Goal: Task Accomplishment & Management: Manage account settings

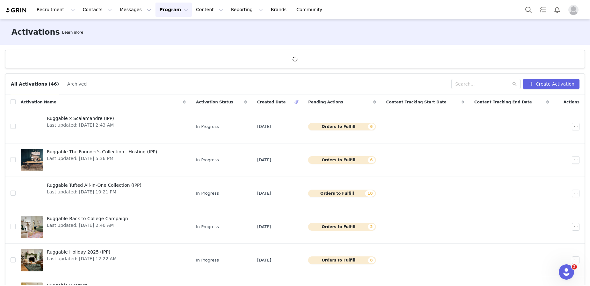
click at [22, 11] on img at bounding box center [16, 10] width 22 height 6
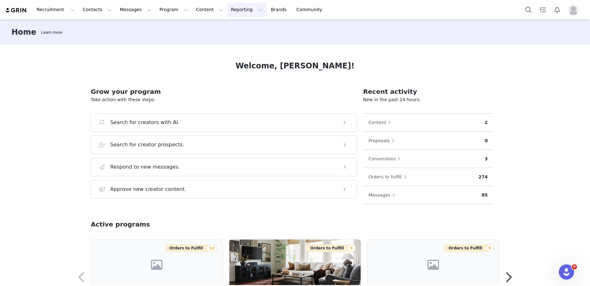
click at [239, 7] on button "Reporting Reporting" at bounding box center [246, 10] width 39 height 14
drag, startPoint x: 201, startPoint y: 9, endPoint x: 185, endPoint y: 8, distance: 16.2
click at [201, 9] on button "Content Content" at bounding box center [209, 10] width 35 height 14
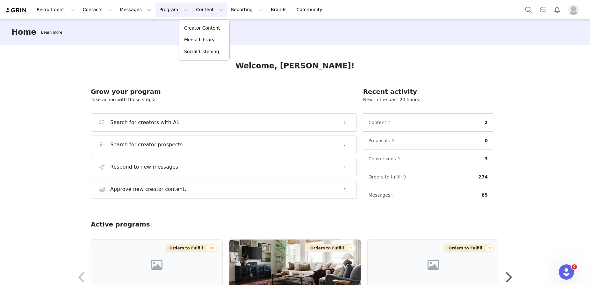
click at [175, 9] on button "Program Program" at bounding box center [173, 10] width 36 height 14
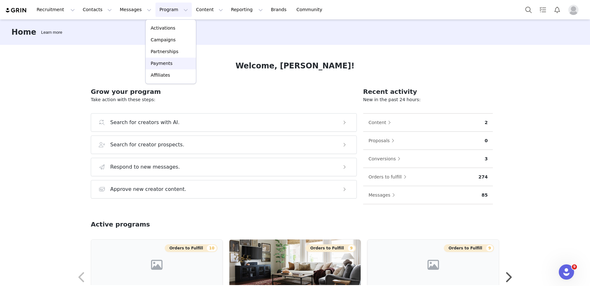
click at [163, 63] on p "Payments" at bounding box center [162, 63] width 22 height 7
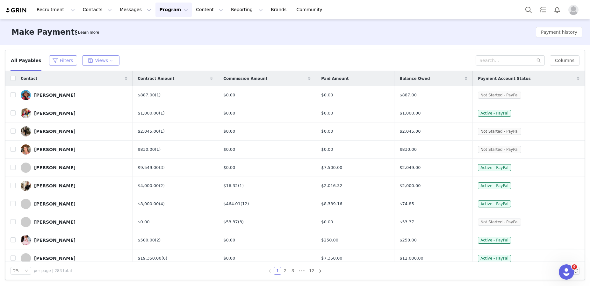
click at [65, 58] on button "Filters" at bounding box center [63, 60] width 28 height 10
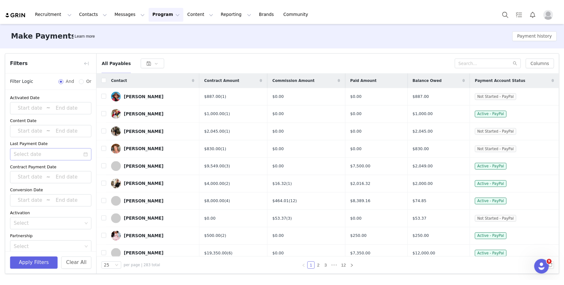
scroll to position [1, 0]
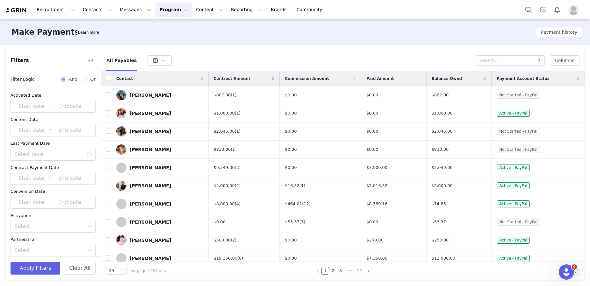
click at [195, 55] on div "All Payables" at bounding box center [290, 60] width 369 height 10
click at [85, 58] on button "button" at bounding box center [90, 60] width 10 height 10
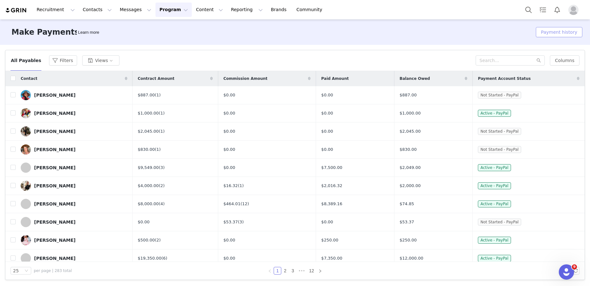
click at [551, 31] on button "Payment history" at bounding box center [558, 32] width 46 height 10
select select "Payment Date"
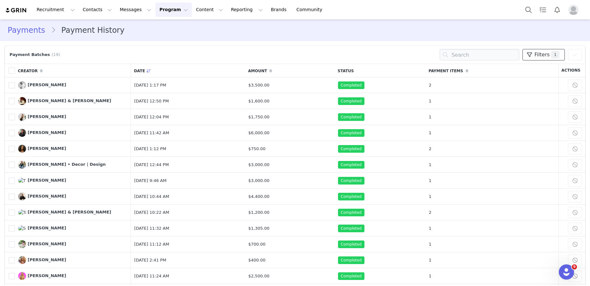
click at [552, 55] on span "1" at bounding box center [555, 55] width 8 height 8
select select "Payment Date"
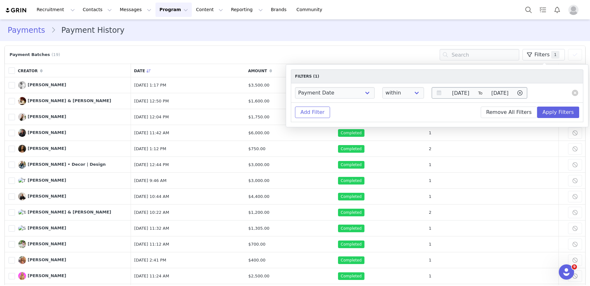
click at [461, 93] on input "[DATE]" at bounding box center [460, 92] width 32 height 9
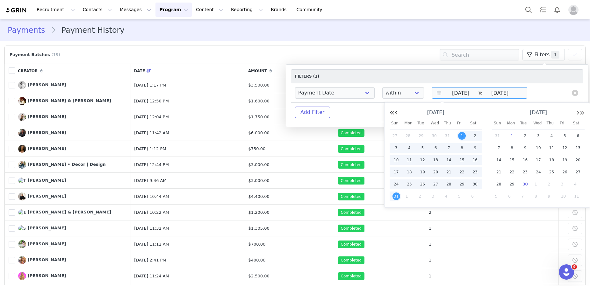
click at [508, 134] on span "1" at bounding box center [512, 136] width 8 height 8
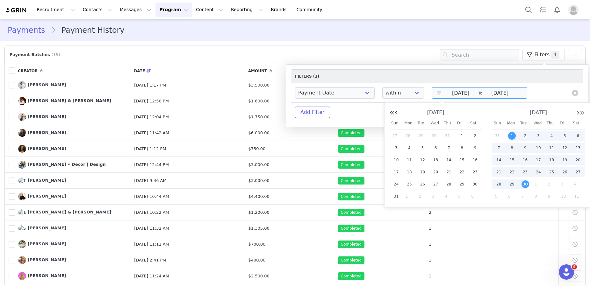
click at [526, 183] on span "30" at bounding box center [525, 185] width 8 height 8
type input "[DATE]"
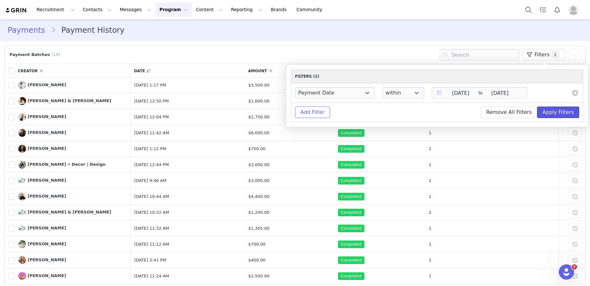
click at [552, 114] on button "Apply Filters" at bounding box center [558, 112] width 42 height 11
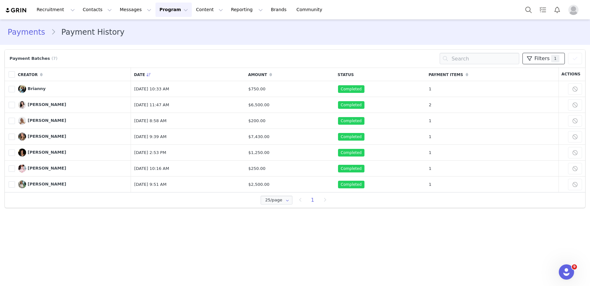
click at [538, 57] on span "Filters" at bounding box center [541, 59] width 15 height 8
select select "Payment Date"
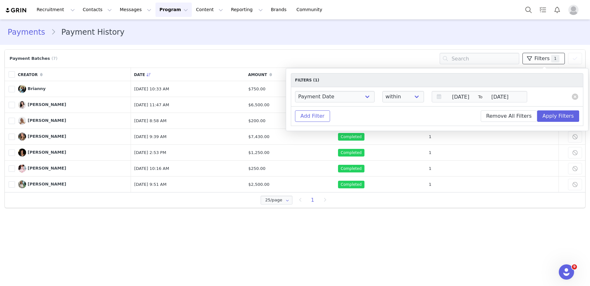
click at [538, 57] on span "Filters" at bounding box center [541, 59] width 15 height 8
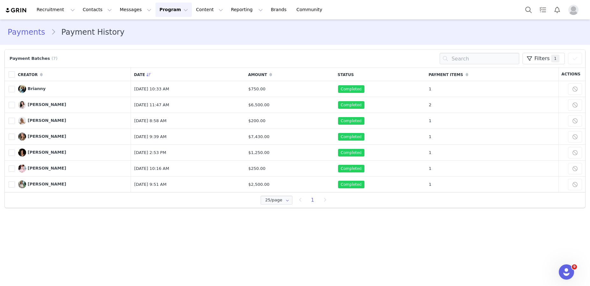
drag, startPoint x: 575, startPoint y: 75, endPoint x: 520, endPoint y: 67, distance: 55.4
click at [575, 75] on th "Actions" at bounding box center [571, 74] width 27 height 14
click at [13, 74] on span at bounding box center [12, 74] width 6 height 6
click at [15, 71] on input "checkbox" at bounding box center [15, 71] width 0 height 0
click at [573, 73] on th "Actions" at bounding box center [571, 74] width 27 height 14
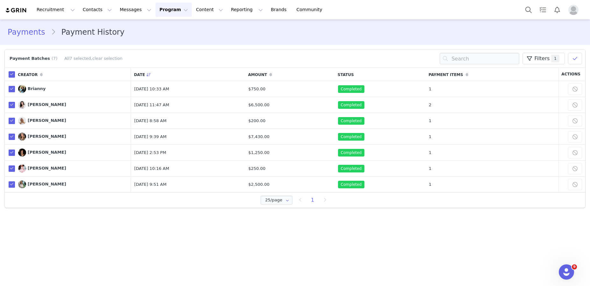
click at [9, 73] on span at bounding box center [12, 74] width 6 height 6
click at [15, 71] on input "checkbox" at bounding box center [15, 71] width 0 height 0
drag, startPoint x: 13, startPoint y: 73, endPoint x: 153, endPoint y: 47, distance: 143.1
click at [13, 73] on span at bounding box center [12, 74] width 6 height 6
click at [15, 71] on input "checkbox" at bounding box center [15, 71] width 0 height 0
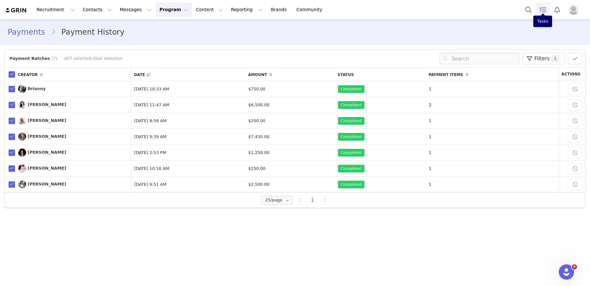
click at [545, 11] on link "Tasks" at bounding box center [542, 10] width 14 height 14
click at [165, 11] on button "Program Program" at bounding box center [173, 10] width 36 height 14
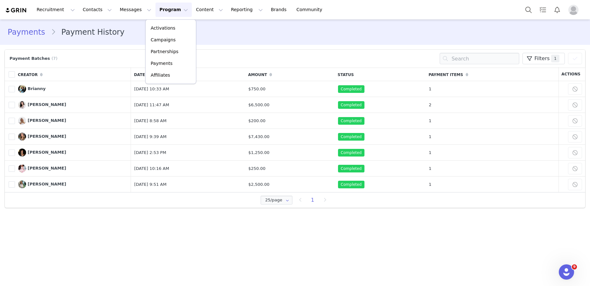
click at [165, 11] on button "Program Program" at bounding box center [173, 10] width 36 height 14
click at [10, 70] on label at bounding box center [12, 74] width 6 height 8
click at [15, 71] on input "checkbox" at bounding box center [15, 71] width 0 height 0
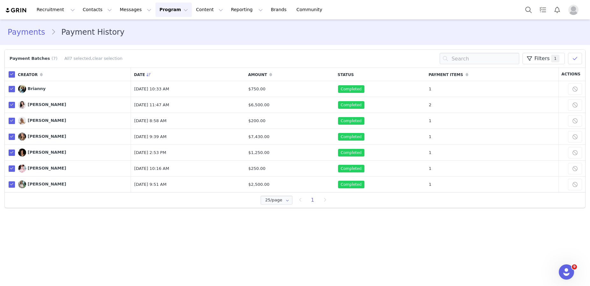
click at [569, 74] on th "Actions" at bounding box center [571, 74] width 27 height 14
click at [578, 62] on button at bounding box center [575, 58] width 14 height 11
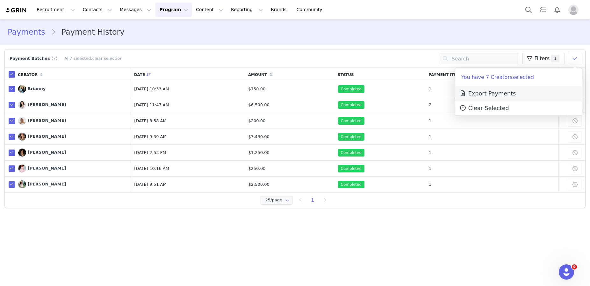
click at [507, 92] on span "Export Payments" at bounding box center [487, 93] width 57 height 6
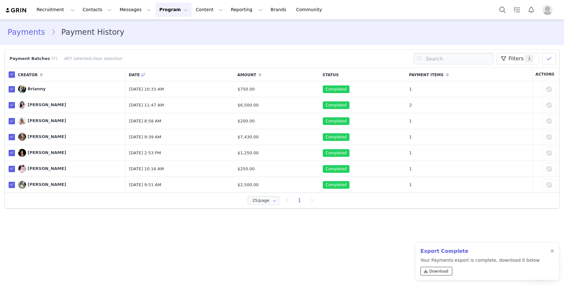
click at [448, 272] on link "Download" at bounding box center [437, 270] width 32 height 9
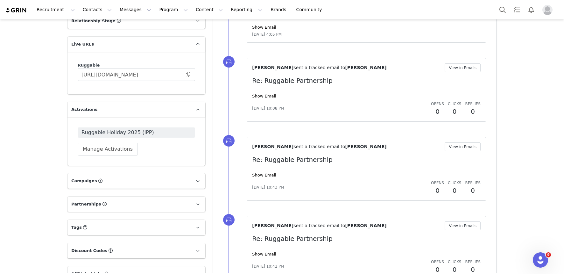
scroll to position [429, 0]
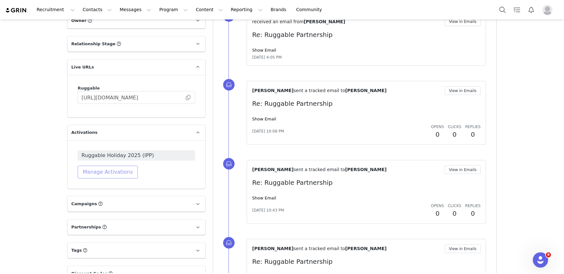
click at [107, 166] on button "Manage Activations" at bounding box center [108, 172] width 60 height 13
click at [116, 192] on div "Select Activation" at bounding box center [91, 189] width 62 height 10
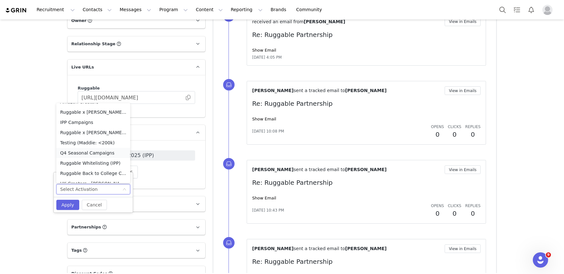
scroll to position [293, 0]
click at [104, 165] on li "Ruggable Whitelisting (IPP)" at bounding box center [93, 163] width 74 height 10
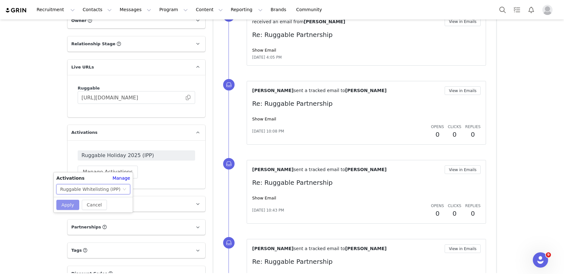
click at [72, 201] on button "Apply" at bounding box center [67, 205] width 23 height 10
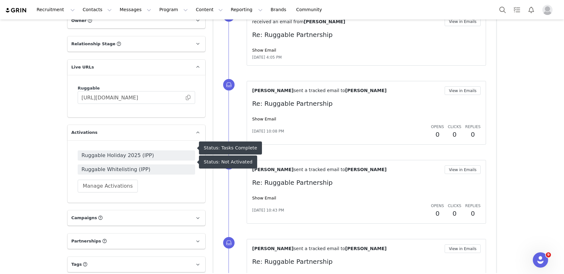
click at [111, 166] on span "Ruggable Whitelisting (IPP)" at bounding box center [136, 170] width 110 height 8
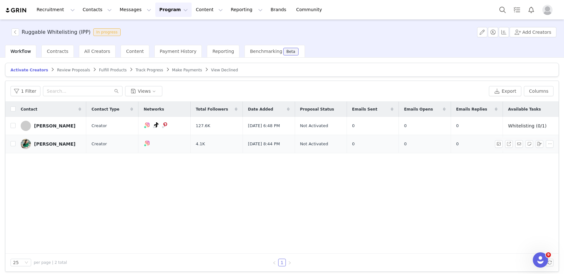
click at [40, 143] on div "[PERSON_NAME]" at bounding box center [54, 143] width 41 height 5
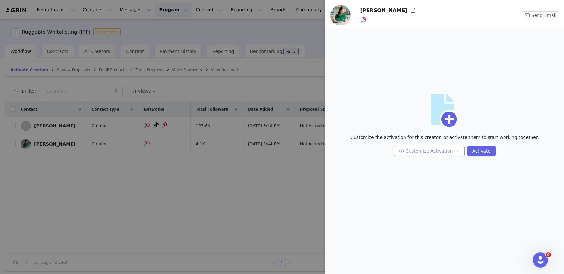
click at [419, 154] on button "Customize Activation" at bounding box center [429, 151] width 71 height 10
click at [418, 165] on li "Edit Available Tasks" at bounding box center [429, 164] width 67 height 10
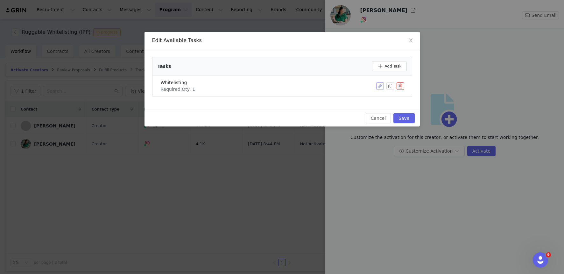
click at [381, 88] on button "button" at bounding box center [380, 86] width 8 height 8
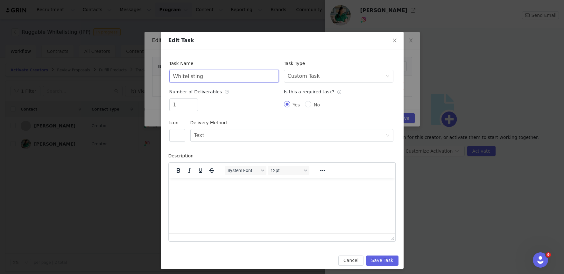
click at [176, 77] on input "Whitelisting" at bounding box center [224, 76] width 110 height 13
click at [174, 76] on input "Whitelisting" at bounding box center [224, 76] width 110 height 13
type input "3 Months of Whitelisting"
click at [284, 189] on p "Rich Text Area. Press ALT-0 for help." at bounding box center [282, 185] width 216 height 7
click at [258, 184] on p "Whitelisting Term Dates: 10/03/2025-01/03/2025" at bounding box center [282, 185] width 216 height 7
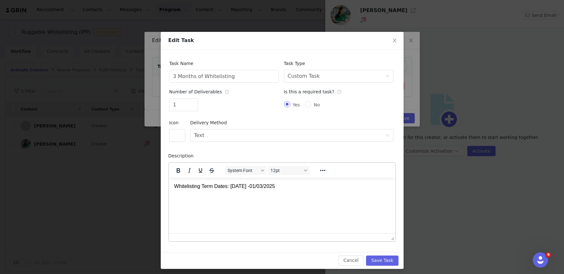
click at [263, 186] on p "Whitelisting Term Dates: 10/03/2025 -01/03/2025" at bounding box center [282, 185] width 216 height 7
click at [317, 195] on html "Whitelisting Term Dates: 10/03/2025 - 01/03/2025" at bounding box center [282, 185] width 226 height 17
click at [350, 154] on div "Description System Font 12pt To open the popup, press Shift+Enter To open the p…" at bounding box center [282, 195] width 228 height 92
click at [391, 260] on button "Save Task" at bounding box center [382, 260] width 32 height 10
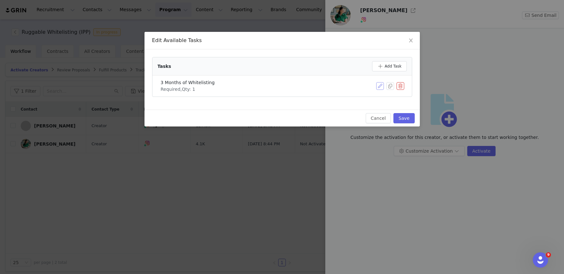
click at [378, 85] on button "button" at bounding box center [380, 86] width 8 height 8
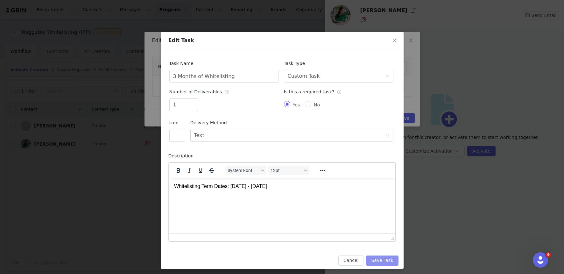
click at [388, 263] on button "Save Task" at bounding box center [382, 260] width 32 height 10
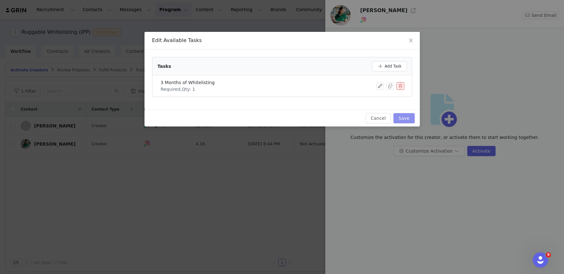
click at [402, 113] on button "Save" at bounding box center [403, 118] width 21 height 10
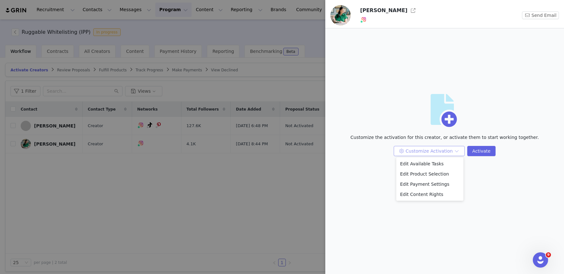
click at [443, 151] on button "Customize Activation" at bounding box center [429, 151] width 71 height 10
click at [434, 185] on li "Edit Payment Settings" at bounding box center [429, 184] width 67 height 10
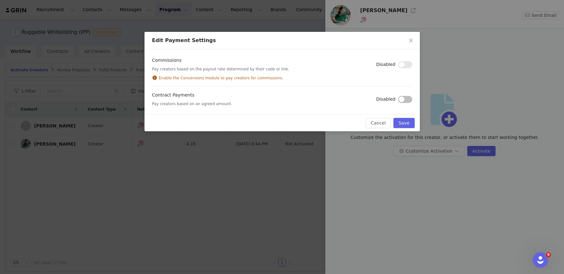
click at [399, 97] on button "button" at bounding box center [405, 99] width 14 height 7
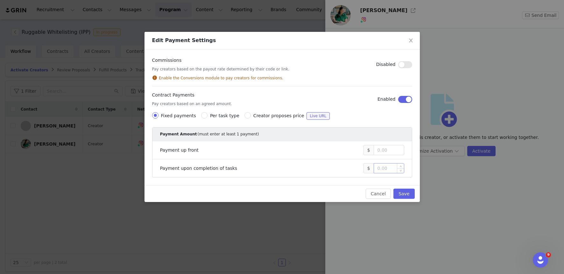
click at [388, 170] on input at bounding box center [389, 168] width 30 height 10
type input "360"
click at [401, 186] on div "Cancel Save" at bounding box center [282, 193] width 275 height 17
click at [404, 191] on button "Save" at bounding box center [403, 193] width 21 height 10
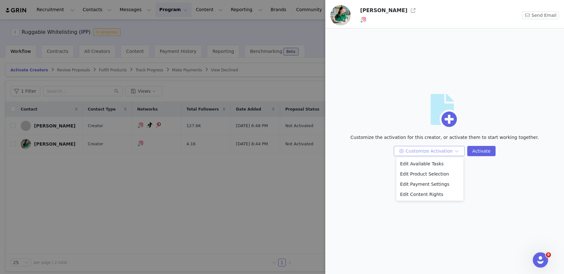
click at [443, 149] on button "Customize Activation" at bounding box center [429, 151] width 71 height 10
click at [435, 154] on button "Customize Activation" at bounding box center [429, 151] width 71 height 10
click at [421, 194] on li "Edit Content Rights" at bounding box center [429, 194] width 67 height 10
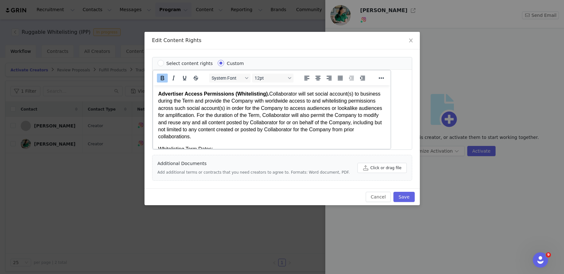
scroll to position [9, 0]
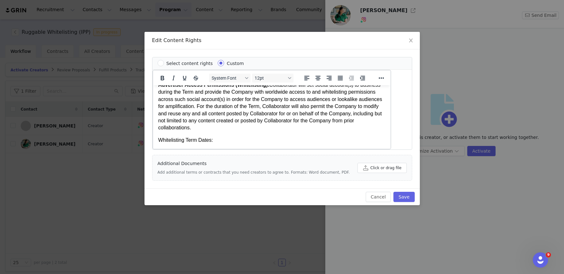
click at [240, 143] on p "Whitelisting Term Dates:" at bounding box center [271, 140] width 227 height 7
click at [379, 193] on button "Cancel" at bounding box center [378, 197] width 25 height 10
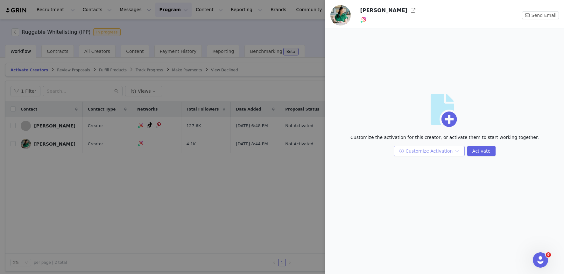
click at [425, 152] on button "Customize Activation" at bounding box center [429, 151] width 71 height 10
click at [420, 163] on li "Edit Available Tasks" at bounding box center [429, 164] width 67 height 10
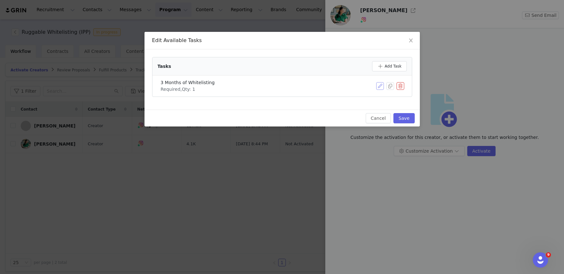
click at [380, 85] on button "button" at bounding box center [380, 86] width 8 height 8
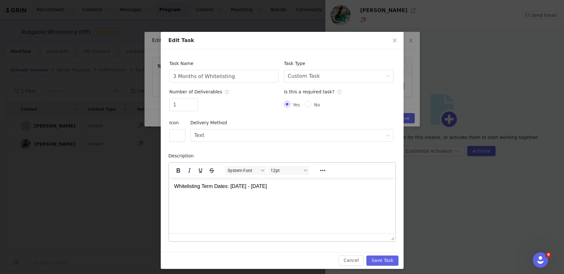
scroll to position [0, 0]
drag, startPoint x: 295, startPoint y: 183, endPoint x: 231, endPoint y: 188, distance: 64.2
click at [231, 188] on p "Whitelisting Term Dates: 10/03/2025 - 01/03/2026" at bounding box center [282, 185] width 216 height 7
copy p "10/03/2025 - 01/03/2026"
click at [319, 195] on html "Whitelisting Term Dates: 10/03/2025 - 01/03/2026" at bounding box center [282, 185] width 226 height 17
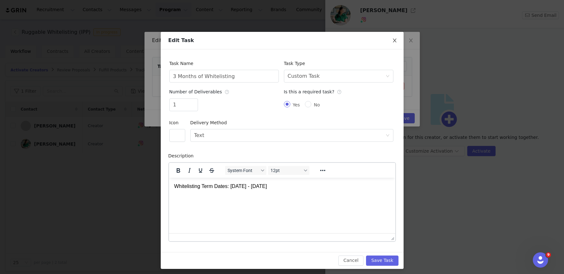
click at [393, 39] on icon "icon: close" at bounding box center [394, 40] width 5 height 5
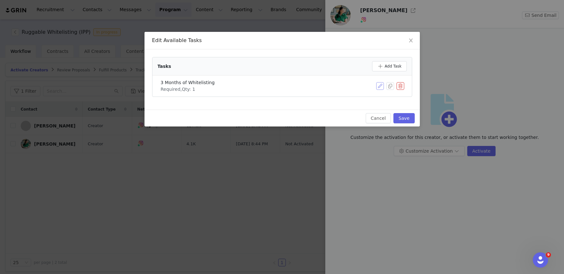
click at [378, 86] on button "button" at bounding box center [380, 86] width 8 height 8
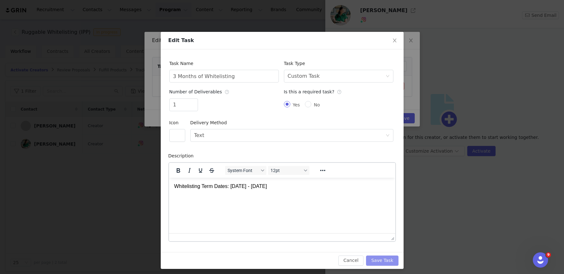
click at [391, 262] on button "Save Task" at bounding box center [382, 260] width 32 height 10
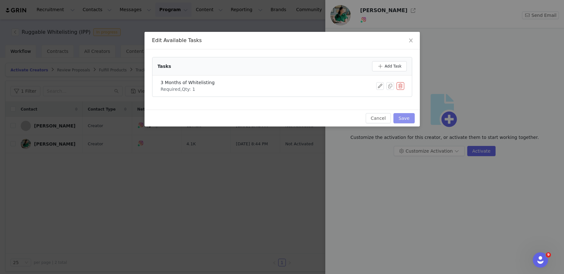
click at [404, 115] on button "Save" at bounding box center [403, 118] width 21 height 10
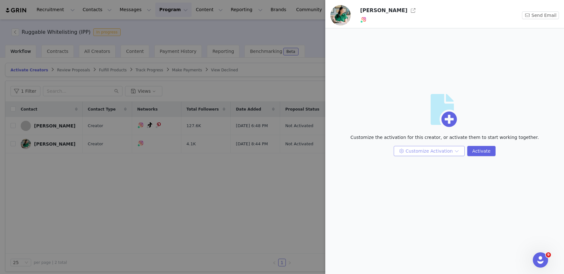
click at [418, 152] on button "Customize Activation" at bounding box center [429, 151] width 71 height 10
drag, startPoint x: 426, startPoint y: 152, endPoint x: 427, endPoint y: 164, distance: 11.8
click at [426, 152] on button "Customize Activation" at bounding box center [429, 151] width 71 height 10
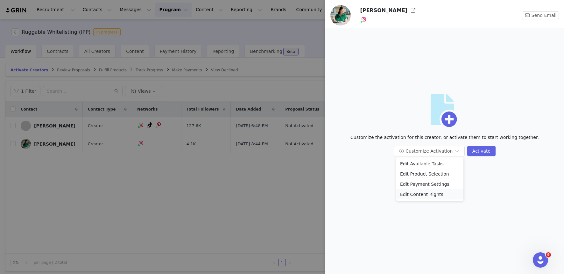
click at [425, 193] on li "Edit Content Rights" at bounding box center [429, 194] width 67 height 10
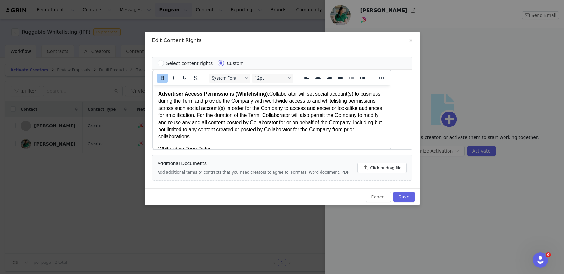
scroll to position [9, 0]
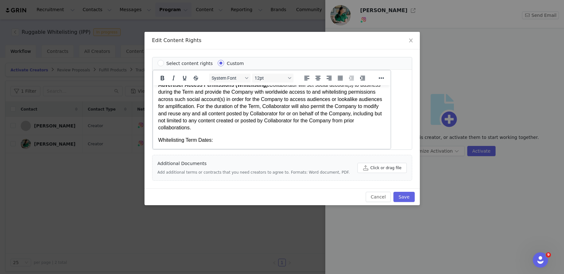
click at [232, 143] on p "Whitelisting Term Dates:" at bounding box center [271, 140] width 227 height 7
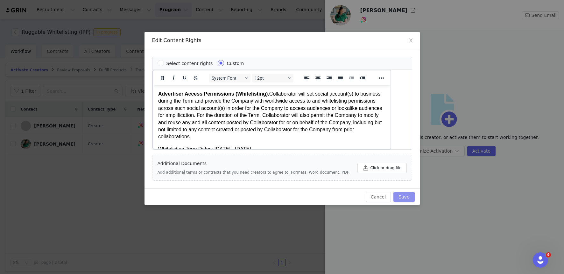
click at [404, 197] on button "Save" at bounding box center [403, 197] width 21 height 10
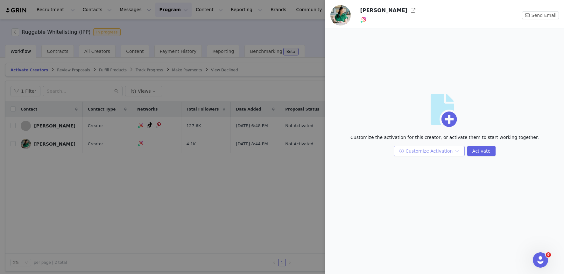
click at [443, 150] on button "Customize Activation" at bounding box center [429, 151] width 71 height 10
click at [440, 153] on button "Customize Activation" at bounding box center [429, 151] width 71 height 10
click at [289, 35] on div at bounding box center [282, 137] width 564 height 274
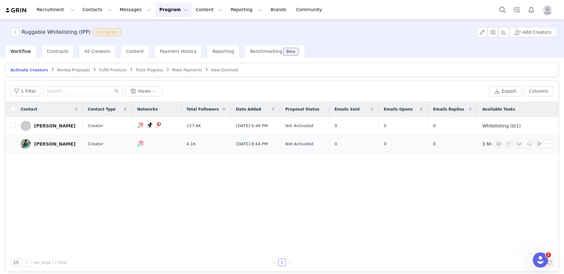
click at [48, 142] on div "[PERSON_NAME]" at bounding box center [54, 143] width 41 height 5
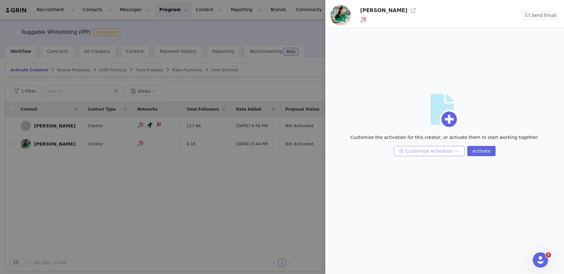
click at [411, 147] on button "Customize Activation" at bounding box center [429, 151] width 71 height 10
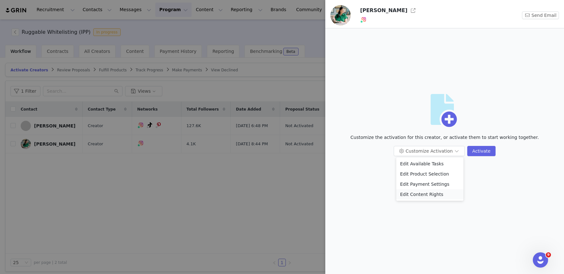
click at [420, 191] on li "Edit Content Rights" at bounding box center [429, 194] width 67 height 10
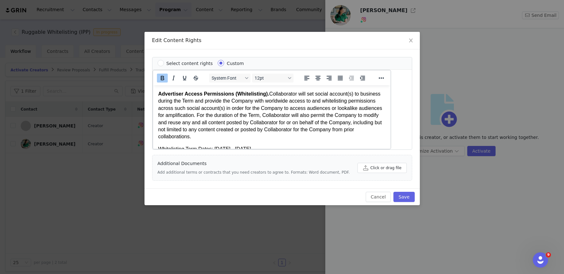
scroll to position [9, 0]
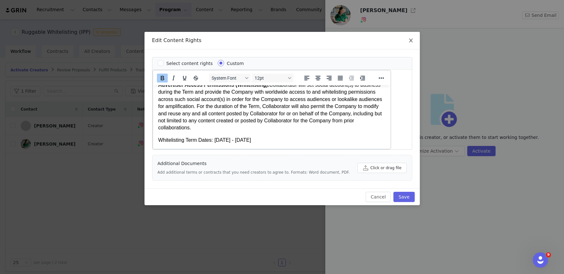
click at [413, 39] on span "Close" at bounding box center [411, 41] width 18 height 18
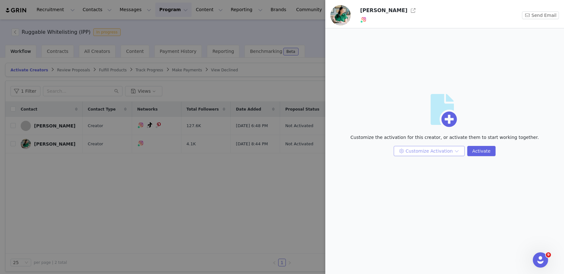
click at [430, 148] on button "Customize Activation" at bounding box center [429, 151] width 71 height 10
click at [433, 166] on li "Edit Available Tasks" at bounding box center [429, 164] width 67 height 10
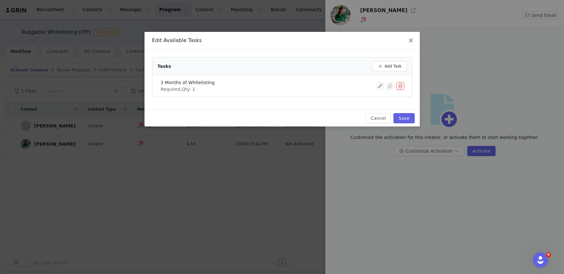
click at [408, 39] on icon "icon: close" at bounding box center [410, 40] width 5 height 5
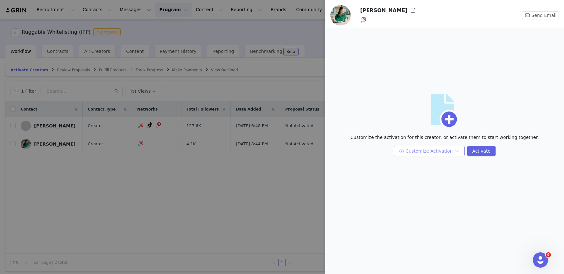
click at [451, 152] on button "Customize Activation" at bounding box center [429, 151] width 71 height 10
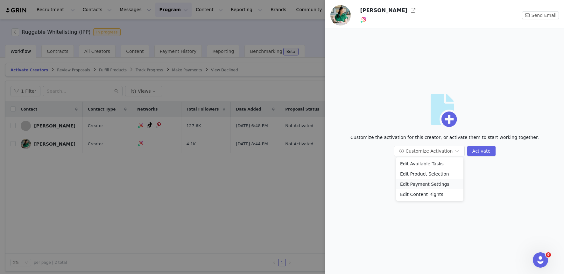
click at [441, 185] on li "Edit Payment Settings" at bounding box center [429, 184] width 67 height 10
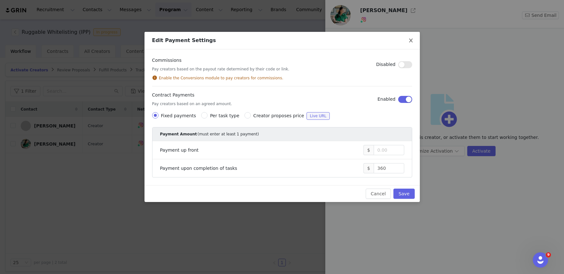
click at [414, 42] on span "Close" at bounding box center [411, 41] width 18 height 18
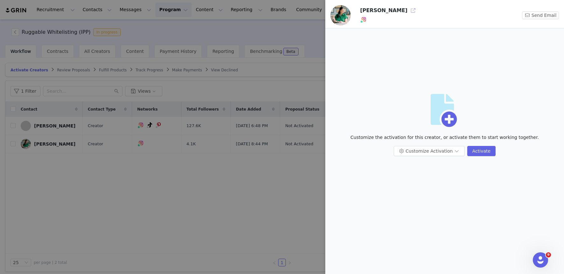
click at [408, 12] on button "button" at bounding box center [413, 10] width 10 height 10
click at [312, 19] on div at bounding box center [282, 137] width 564 height 274
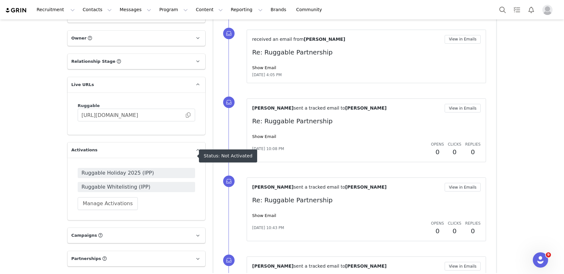
scroll to position [435, 0]
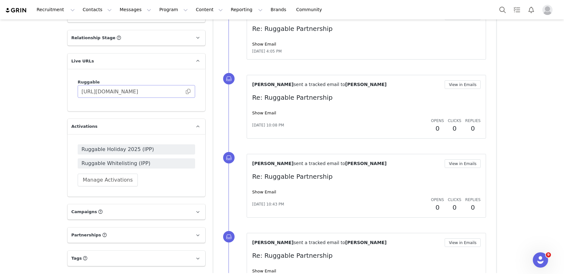
click at [187, 91] on span at bounding box center [188, 91] width 6 height 0
